Goal: Information Seeking & Learning: Learn about a topic

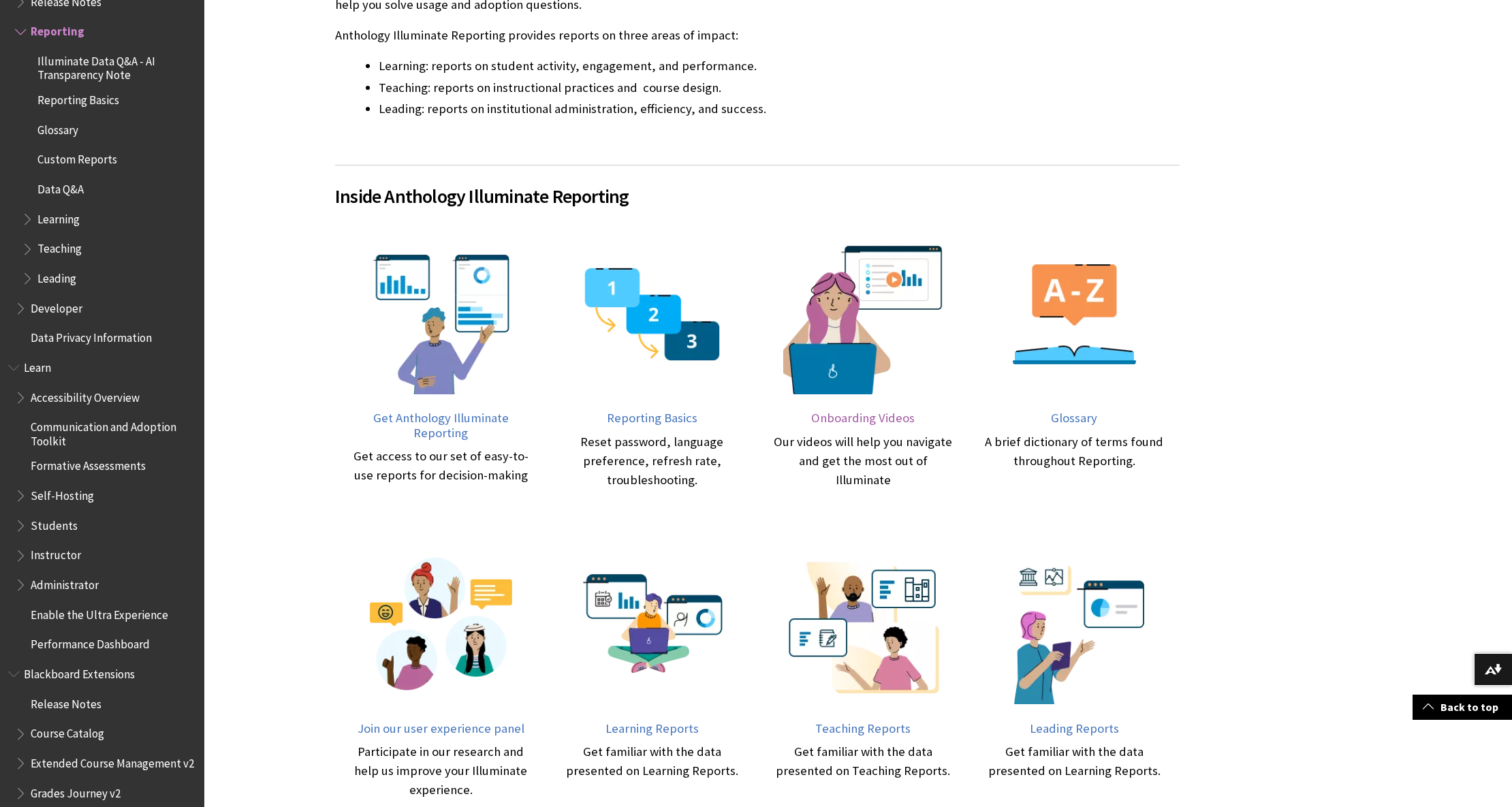
scroll to position [453, 0]
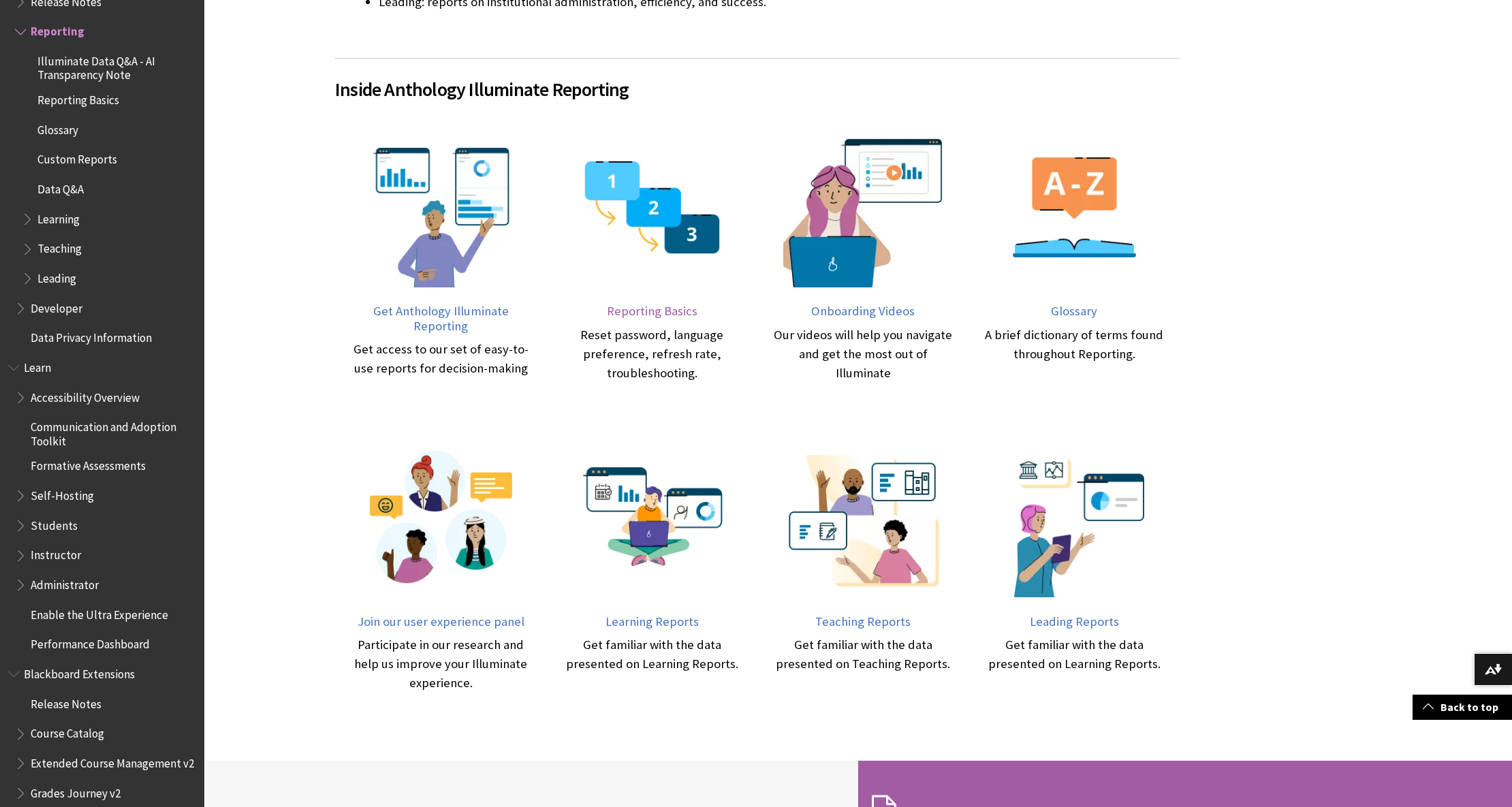
click at [679, 230] on img at bounding box center [651, 207] width 160 height 160
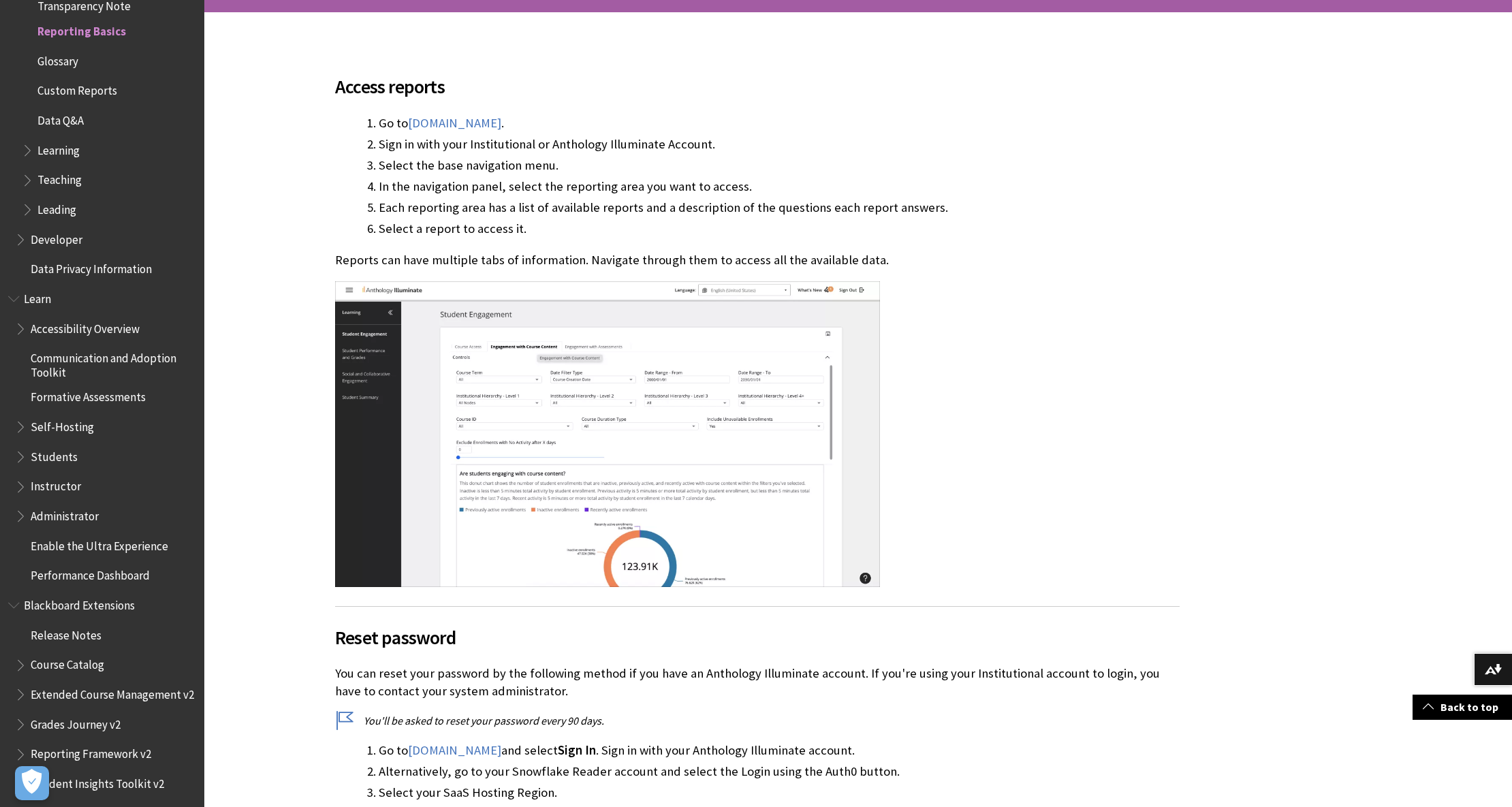
scroll to position [363, 0]
